Goal: Transaction & Acquisition: Purchase product/service

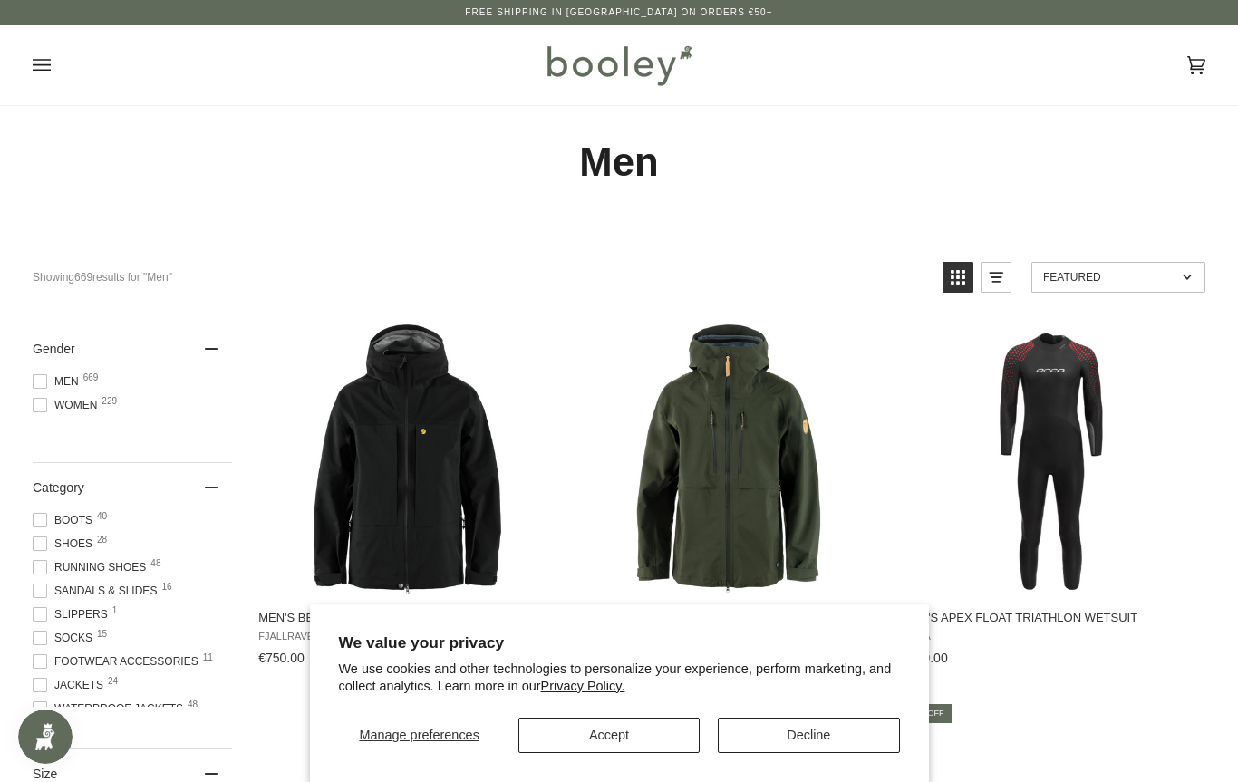
click at [805, 740] on button "Decline" at bounding box center [808, 735] width 181 height 35
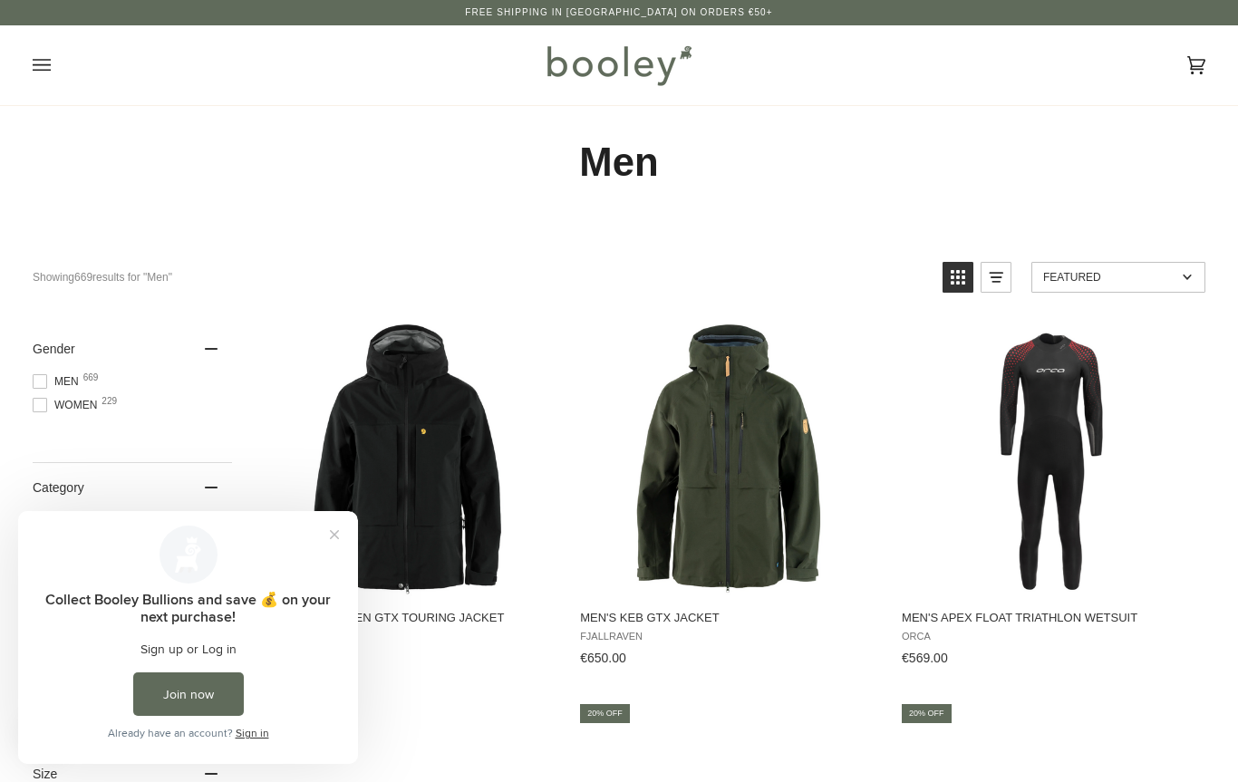
click at [338, 534] on button "Close prompt" at bounding box center [334, 534] width 33 height 33
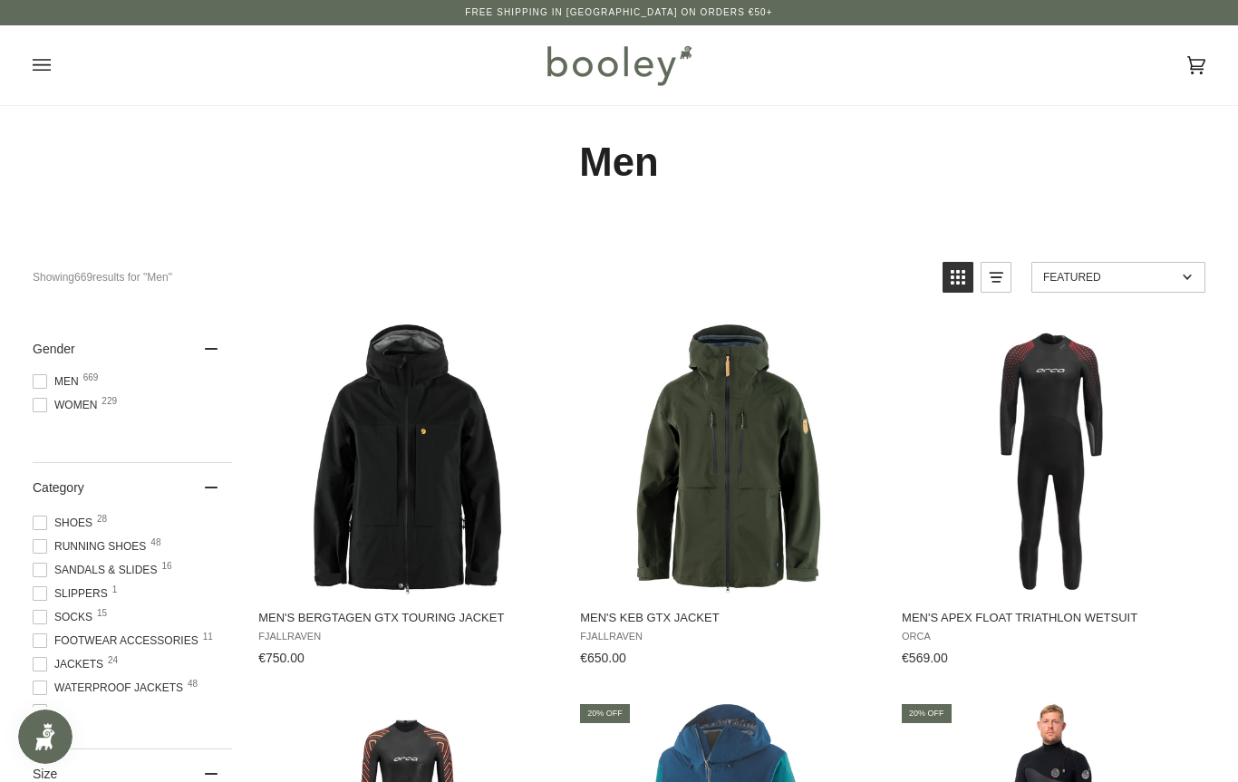
scroll to position [22, 0]
click at [47, 382] on span "Men 669" at bounding box center [59, 381] width 52 height 16
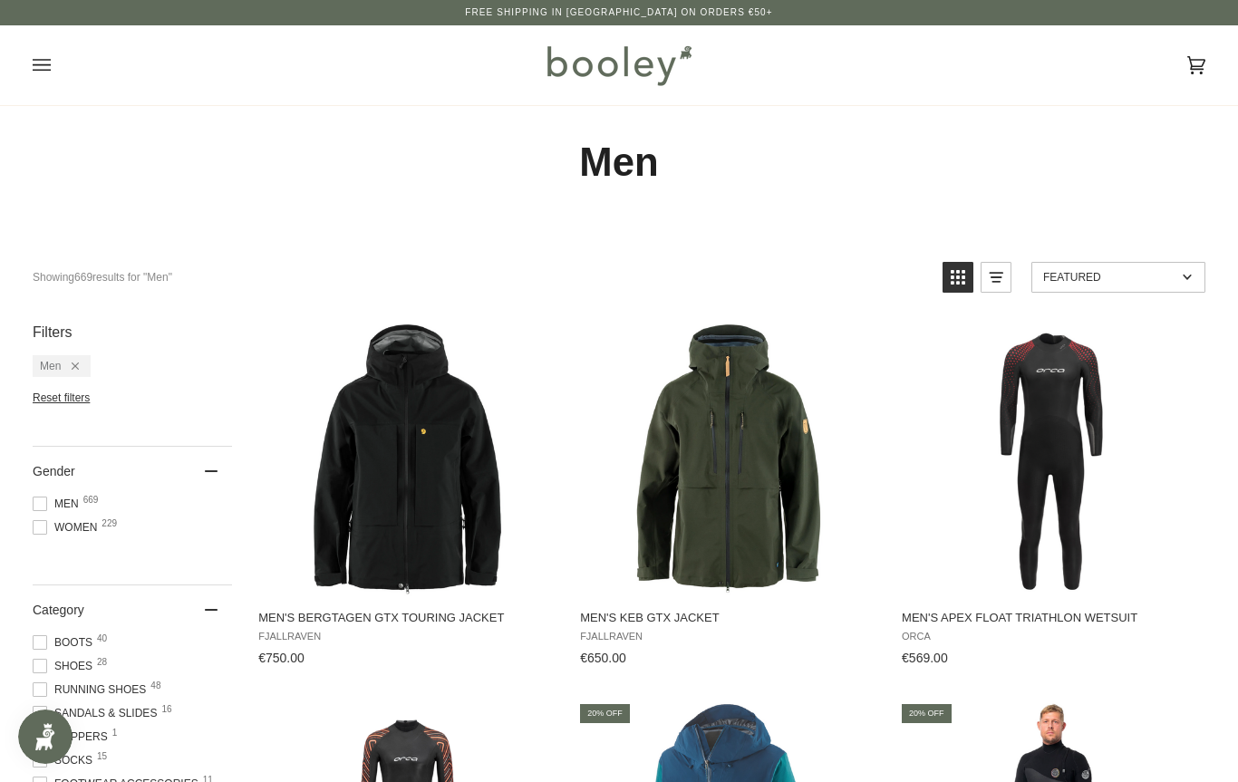
click at [693, 493] on img "Men's Keb GTX Jacket" at bounding box center [729, 460] width 272 height 272
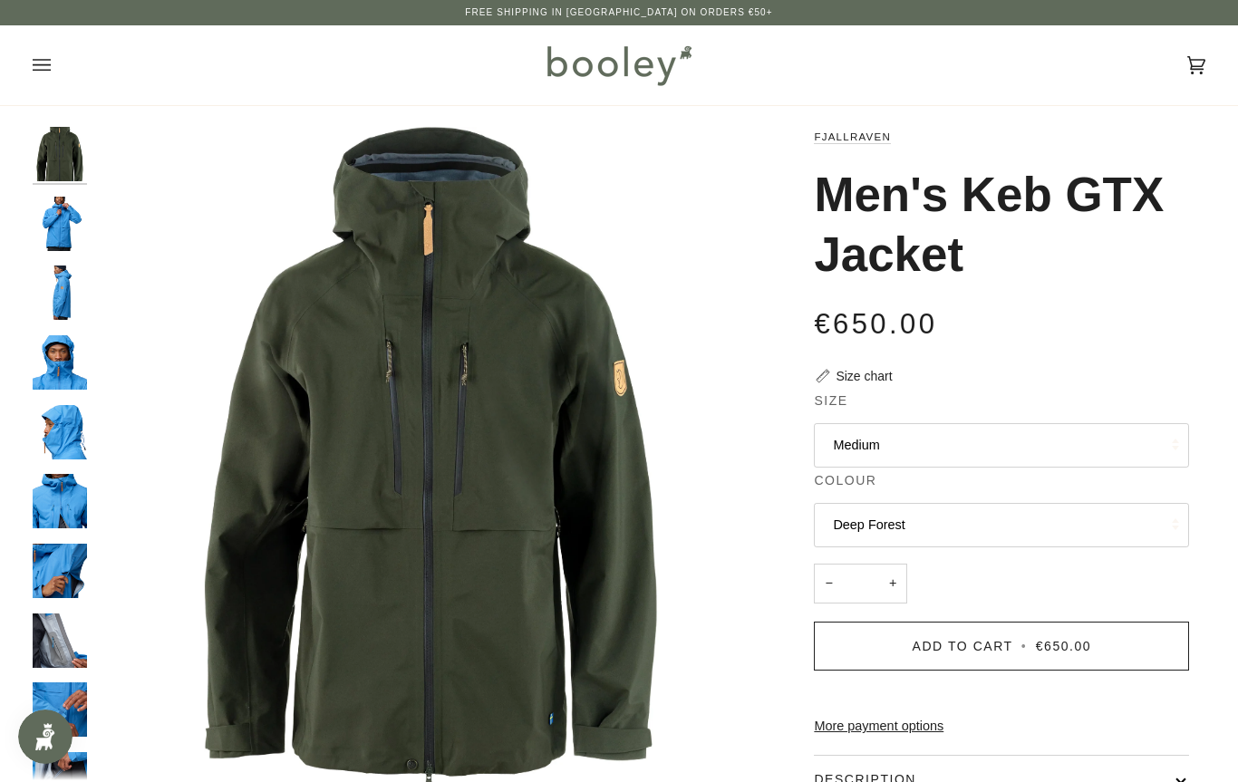
click at [67, 148] on img "Fjallraven Men's Keb GTX Jacket Deep Forest - Booley Galway" at bounding box center [60, 154] width 54 height 54
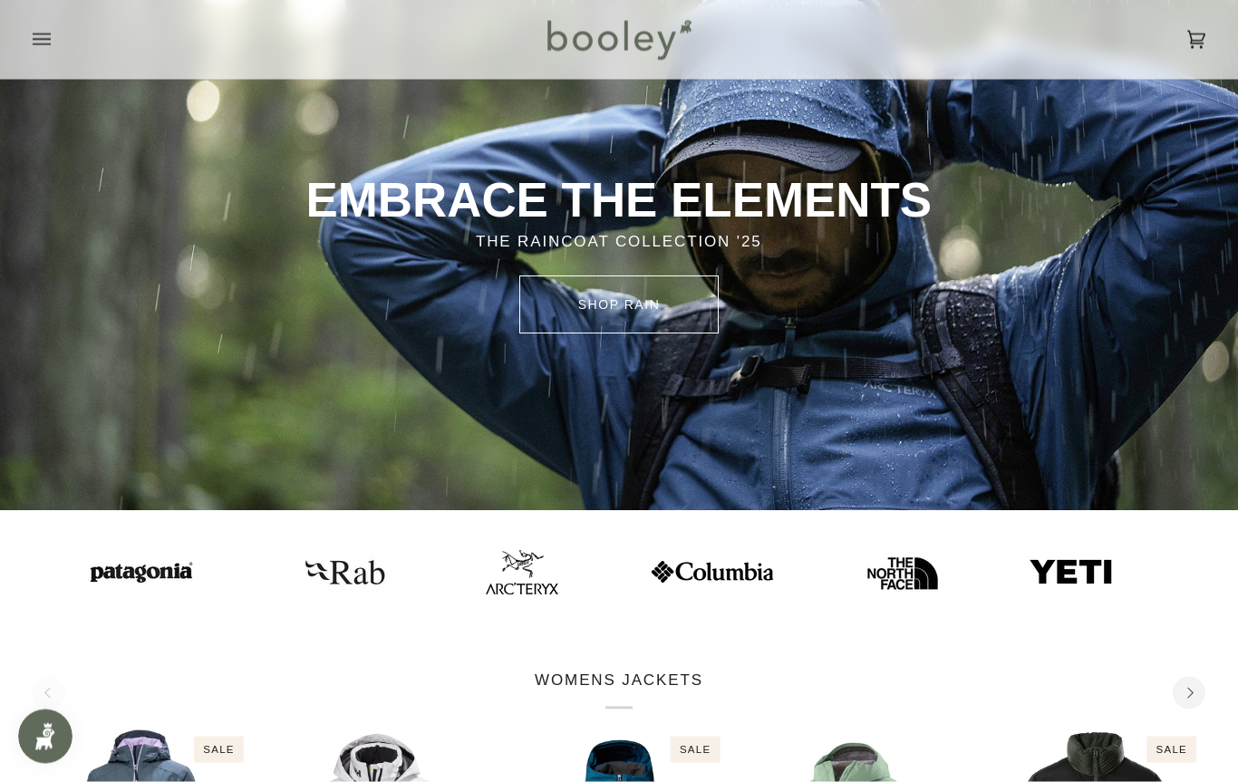
click at [292, 564] on img at bounding box center [342, 572] width 100 height 50
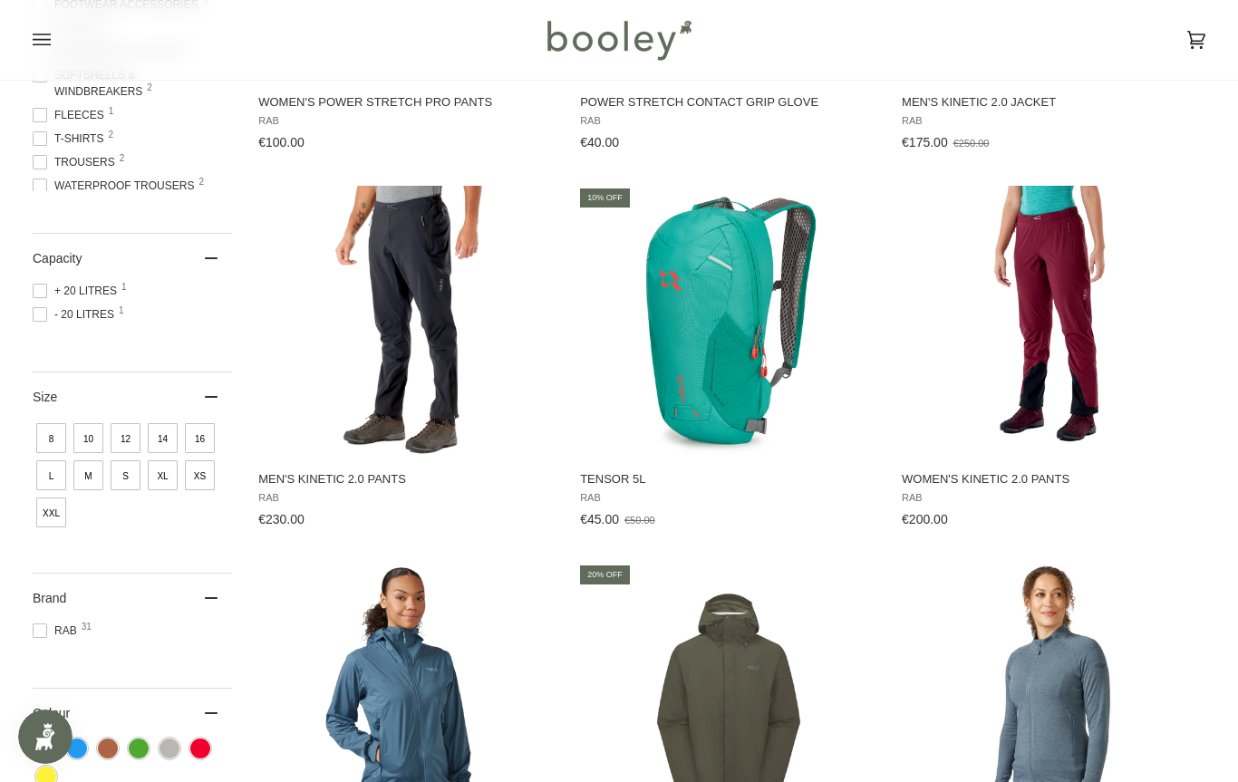
scroll to position [487, 0]
